Goal: Task Accomplishment & Management: Use online tool/utility

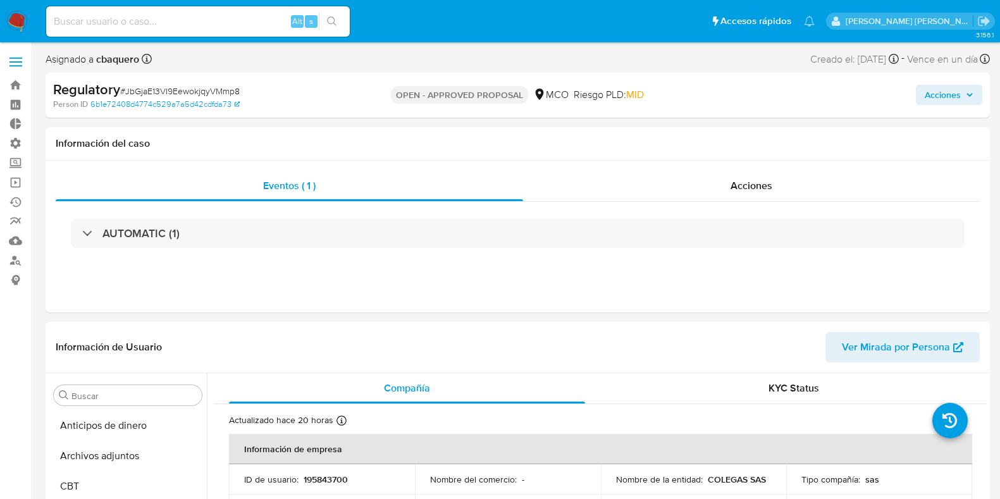
select select "10"
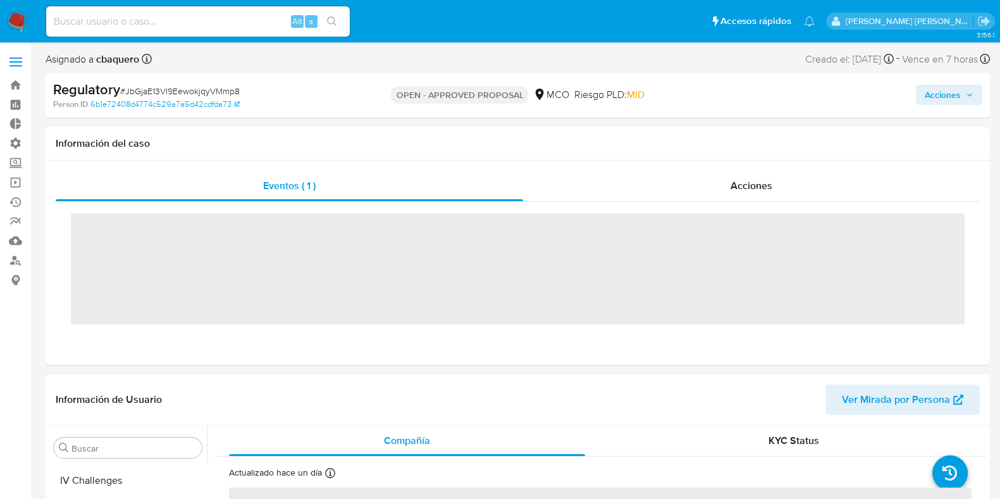
scroll to position [534, 0]
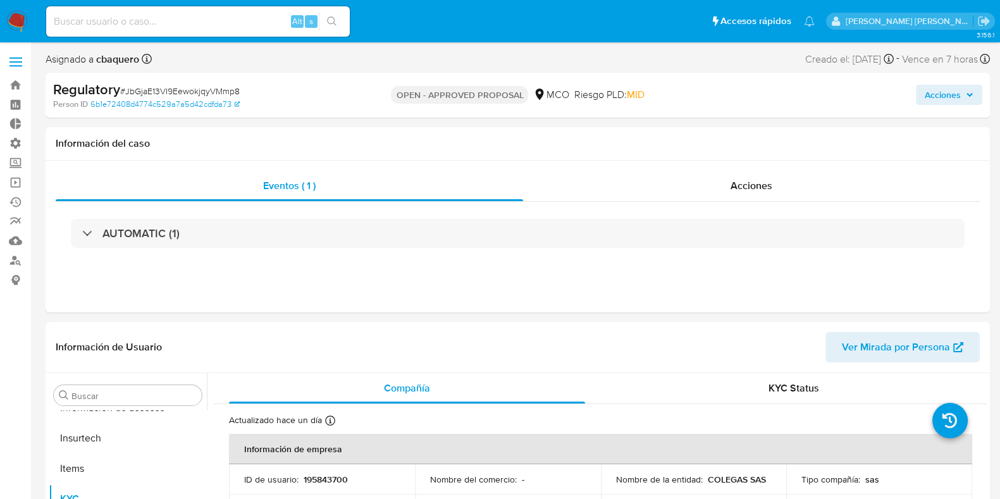
select select "10"
click at [27, 25] on img at bounding box center [16, 21] width 21 height 21
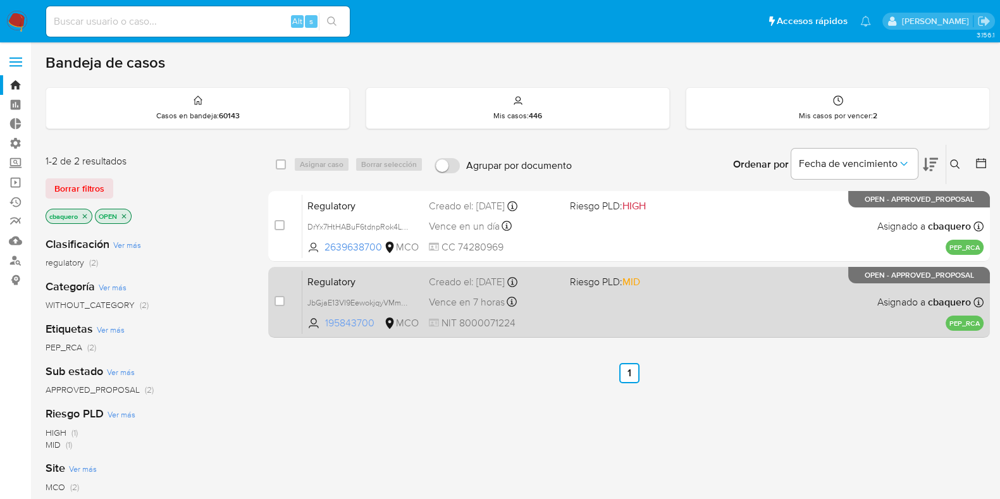
drag, startPoint x: 376, startPoint y: 322, endPoint x: 321, endPoint y: 328, distance: 55.9
click at [321, 328] on span "195843700 MCO" at bounding box center [362, 323] width 111 height 14
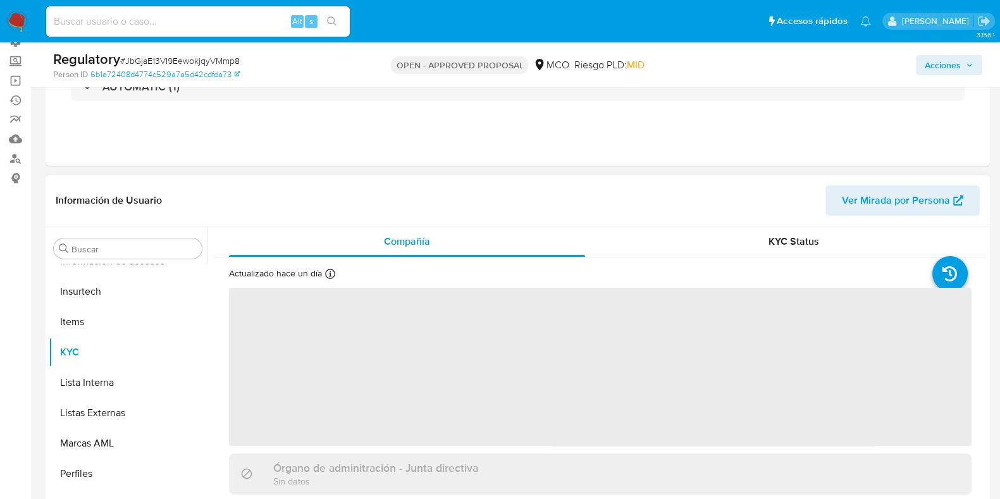
scroll to position [157, 0]
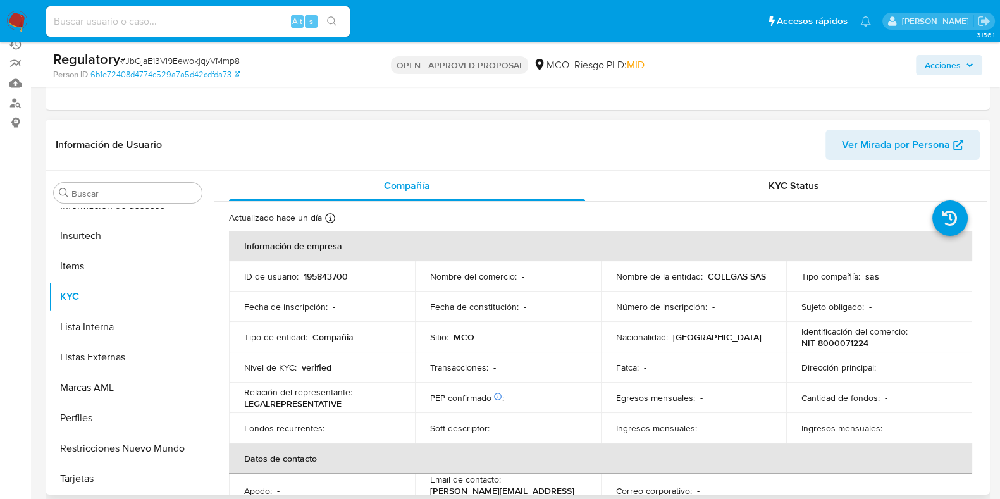
select select "10"
click at [326, 280] on p "195843700" at bounding box center [326, 276] width 44 height 11
copy p "195843700"
